Goal: Share content: Share content

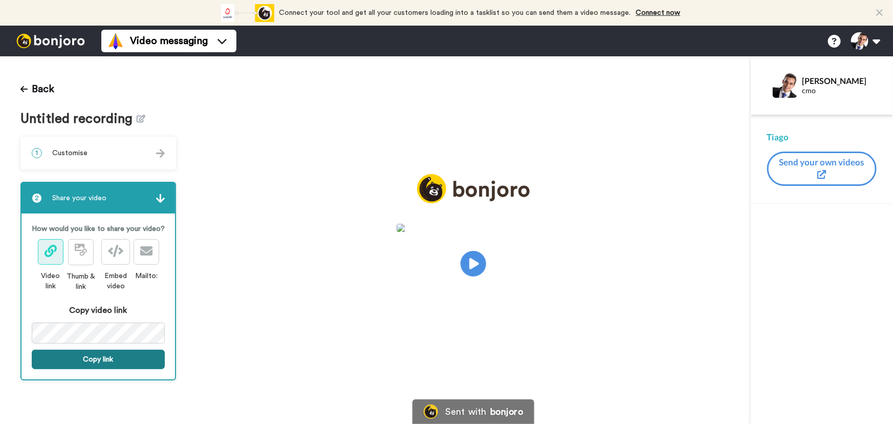
click at [122, 358] on button "Copy link" at bounding box center [98, 358] width 133 height 19
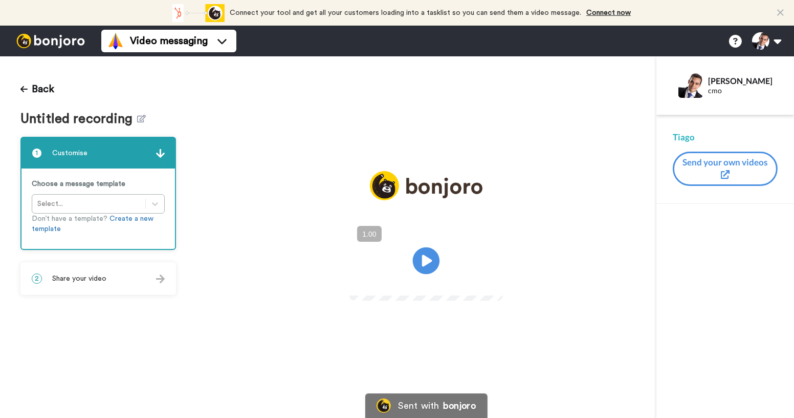
click at [430, 266] on icon at bounding box center [426, 260] width 27 height 27
click at [430, 294] on video at bounding box center [426, 259] width 154 height 77
click at [113, 279] on div "2 Share your video" at bounding box center [98, 278] width 154 height 31
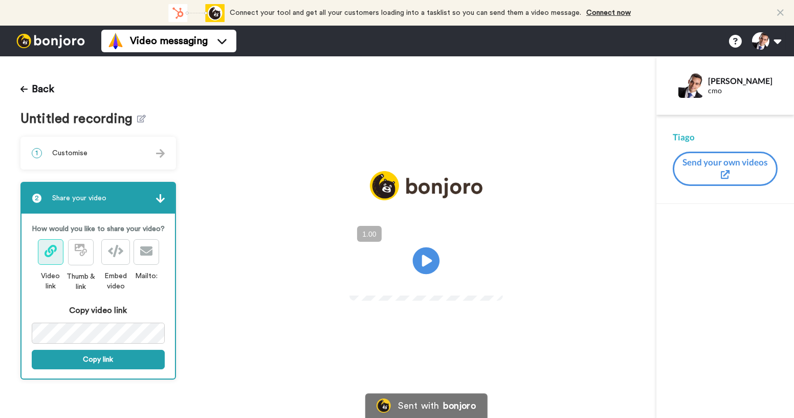
click at [422, 269] on icon at bounding box center [426, 260] width 27 height 27
click at [422, 277] on icon "Play/Pause" at bounding box center [426, 260] width 27 height 49
click at [437, 297] on video at bounding box center [426, 259] width 154 height 77
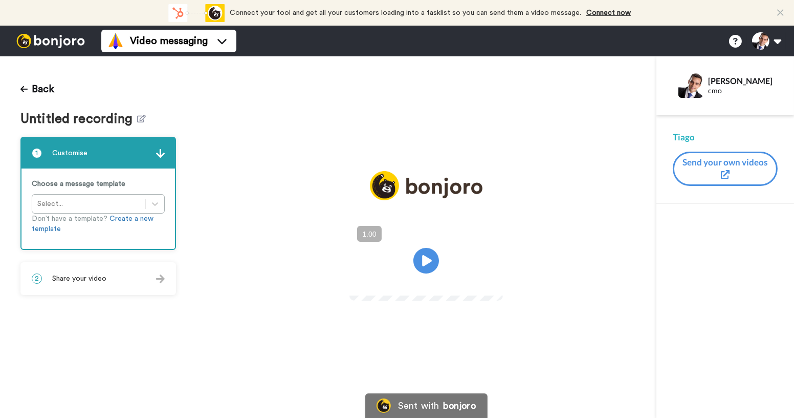
drag, startPoint x: 127, startPoint y: 272, endPoint x: 138, endPoint y: 303, distance: 33.2
click at [127, 272] on div "2 Share your video" at bounding box center [98, 278] width 154 height 31
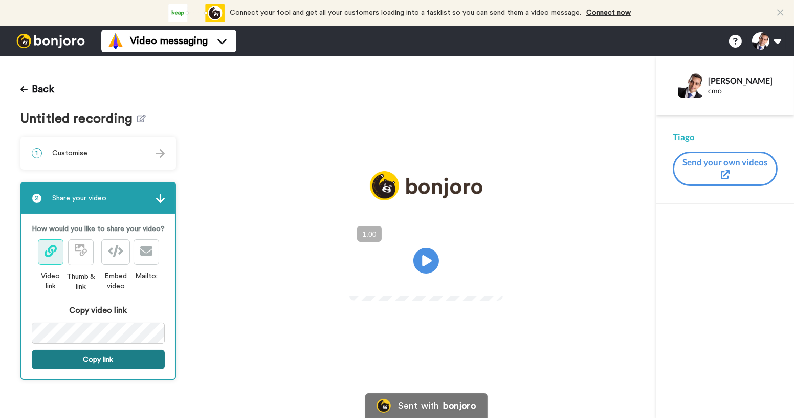
click at [137, 358] on button "Copy link" at bounding box center [98, 358] width 133 height 19
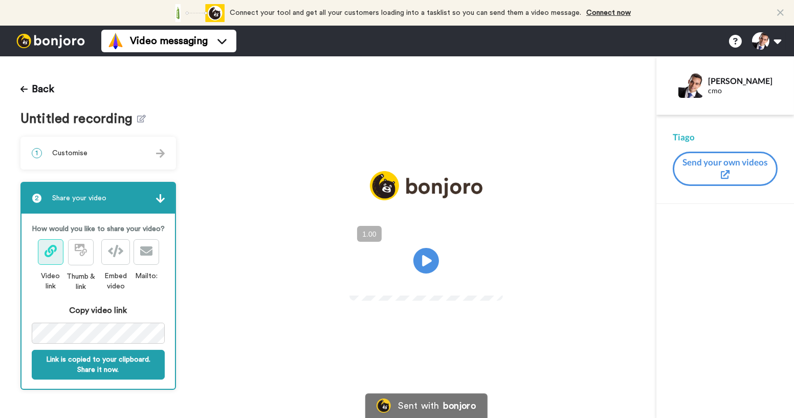
click at [494, 287] on img at bounding box center [489, 281] width 11 height 11
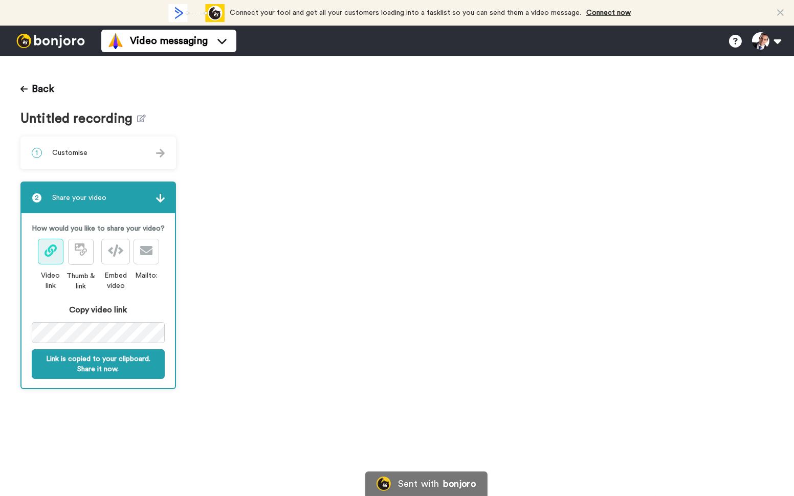
click at [673, 387] on video at bounding box center [495, 276] width 598 height 440
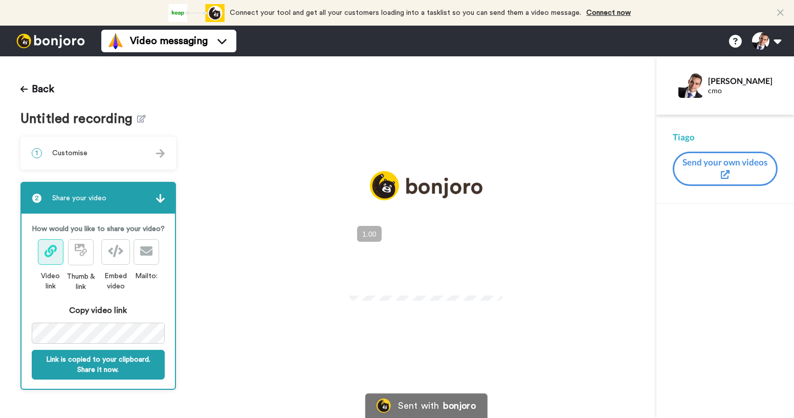
click at [444, 260] on video at bounding box center [426, 259] width 154 height 77
click at [425, 264] on icon "Play/Pause" at bounding box center [426, 260] width 27 height 49
click at [494, 287] on img at bounding box center [489, 281] width 11 height 11
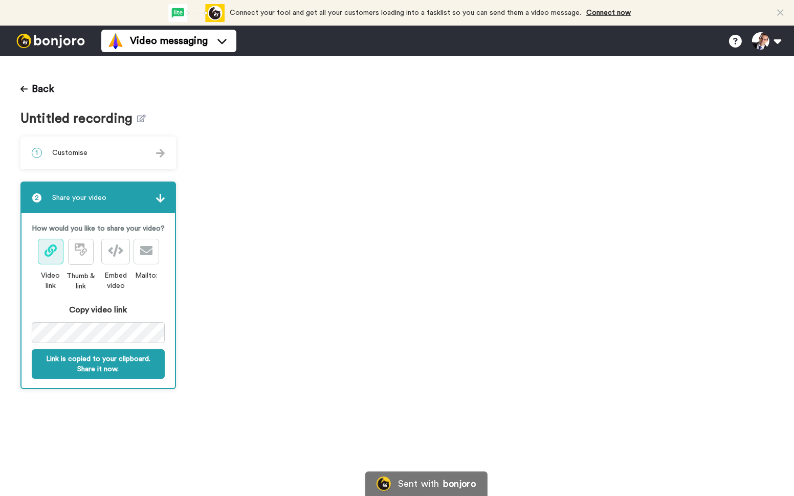
click at [600, 391] on video at bounding box center [495, 276] width 598 height 440
click at [648, 375] on video at bounding box center [495, 276] width 598 height 440
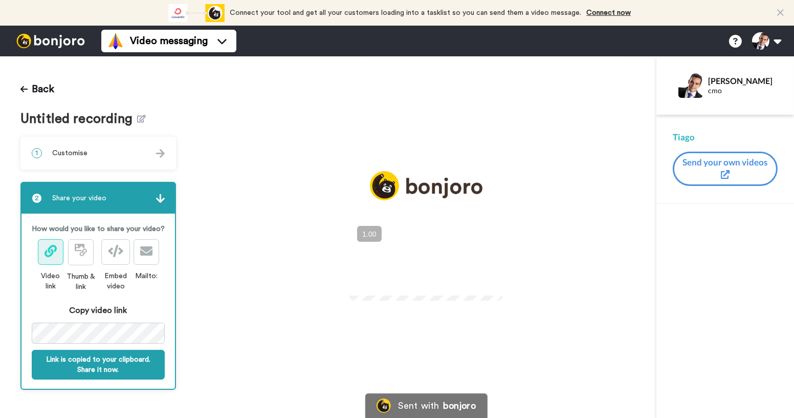
drag, startPoint x: 458, startPoint y: 252, endPoint x: 538, endPoint y: 282, distance: 85.2
click at [503, 282] on video at bounding box center [426, 259] width 154 height 77
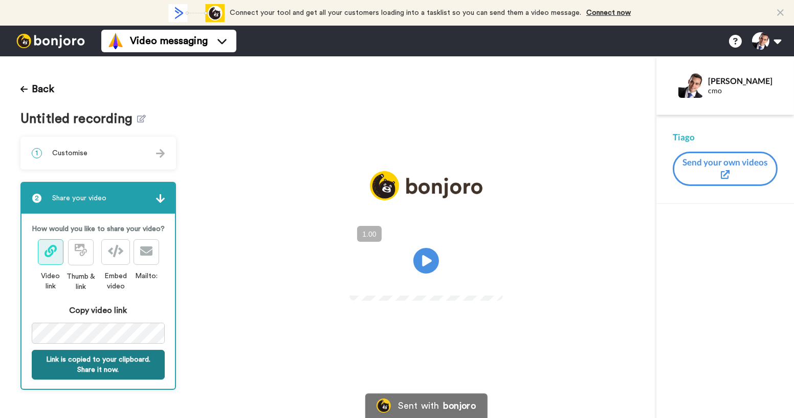
click at [120, 365] on button "Link is copied to your clipboard. Share it now." at bounding box center [98, 364] width 133 height 30
drag, startPoint x: 527, startPoint y: 291, endPoint x: 356, endPoint y: 107, distance: 250.9
click at [356, 171] on div "Play/Pause" at bounding box center [426, 243] width 460 height 145
click at [494, 287] on img at bounding box center [489, 281] width 11 height 11
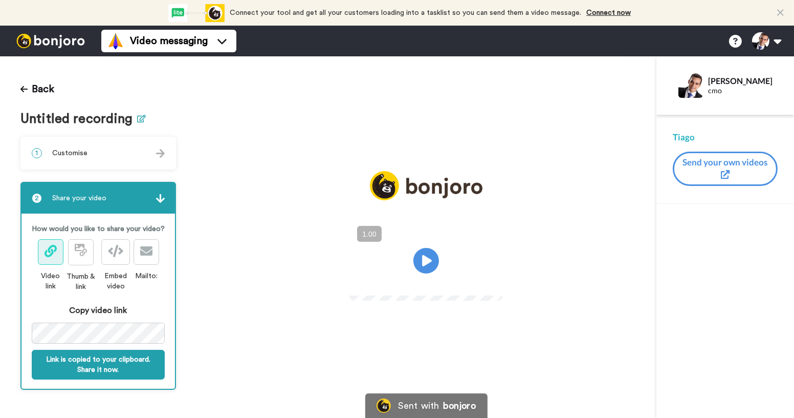
click at [142, 118] on icon at bounding box center [141, 119] width 9 height 8
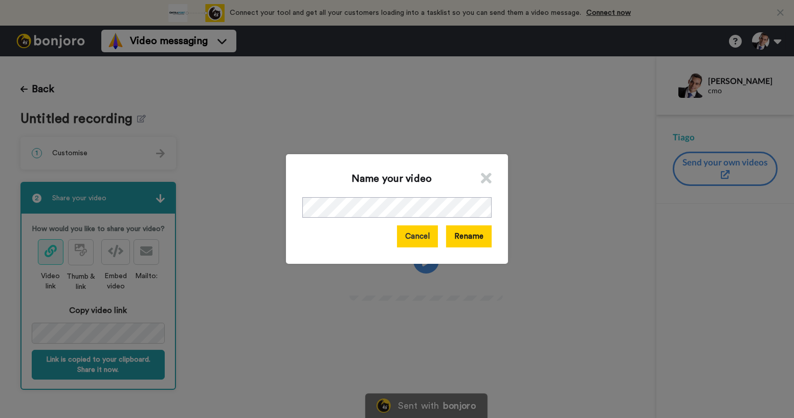
click at [418, 231] on button "Cancel" at bounding box center [417, 236] width 41 height 22
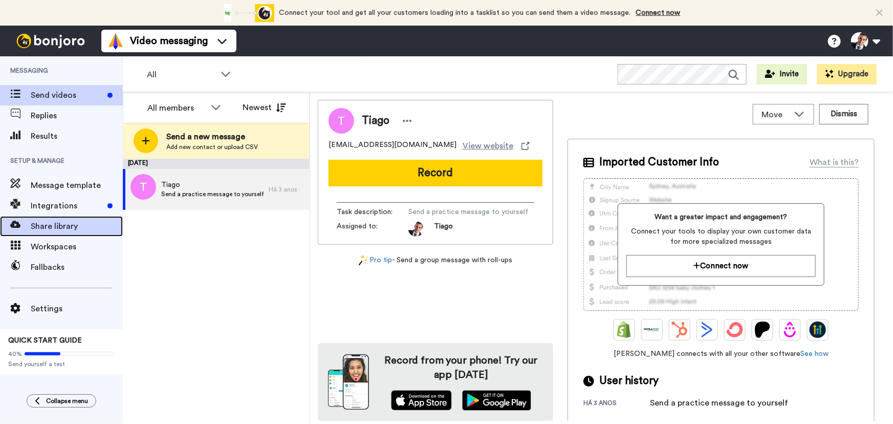
click at [64, 229] on span "Share library" at bounding box center [77, 226] width 92 height 12
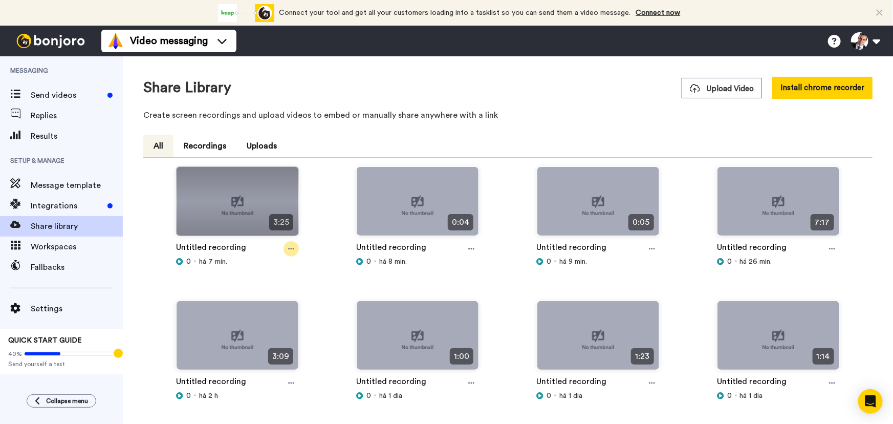
click at [288, 248] on icon at bounding box center [291, 248] width 6 height 7
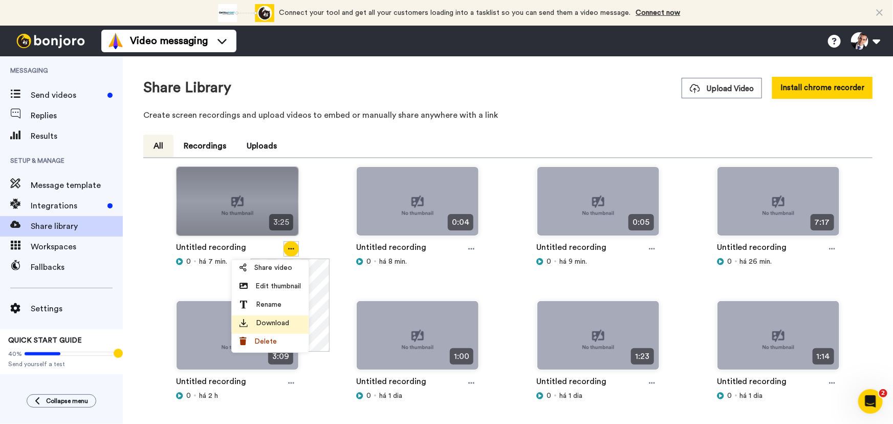
click at [273, 318] on span "Download" at bounding box center [272, 323] width 33 height 10
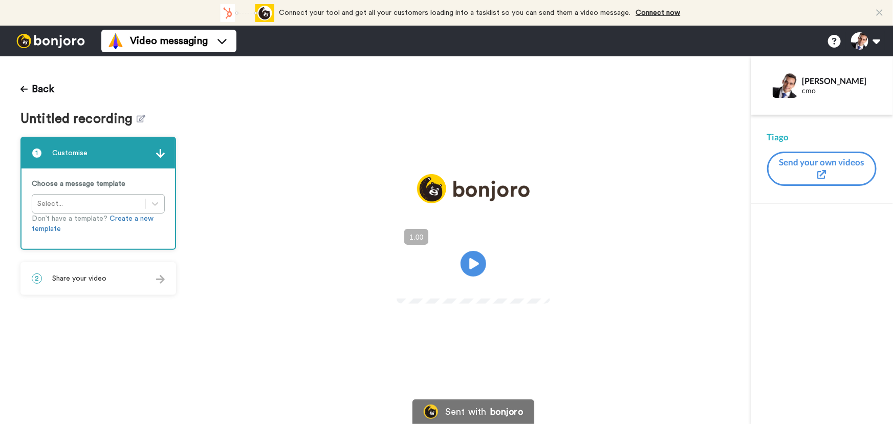
drag, startPoint x: 67, startPoint y: 307, endPoint x: 79, endPoint y: 290, distance: 20.6
click at [67, 307] on div "Back Untitled recording 1 Customise Choose a message template Select... Don’t h…" at bounding box center [98, 239] width 196 height 367
click at [80, 288] on div "2 Share your video" at bounding box center [98, 278] width 154 height 31
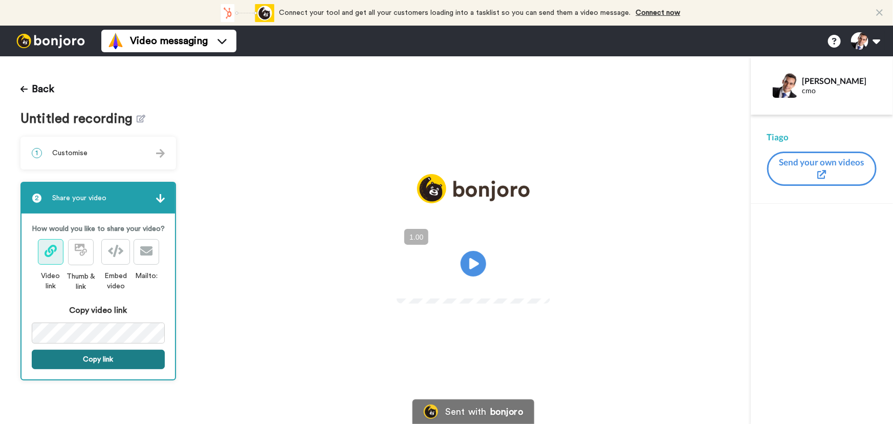
click at [112, 359] on button "Copy link" at bounding box center [98, 358] width 133 height 19
